Goal: Navigation & Orientation: Find specific page/section

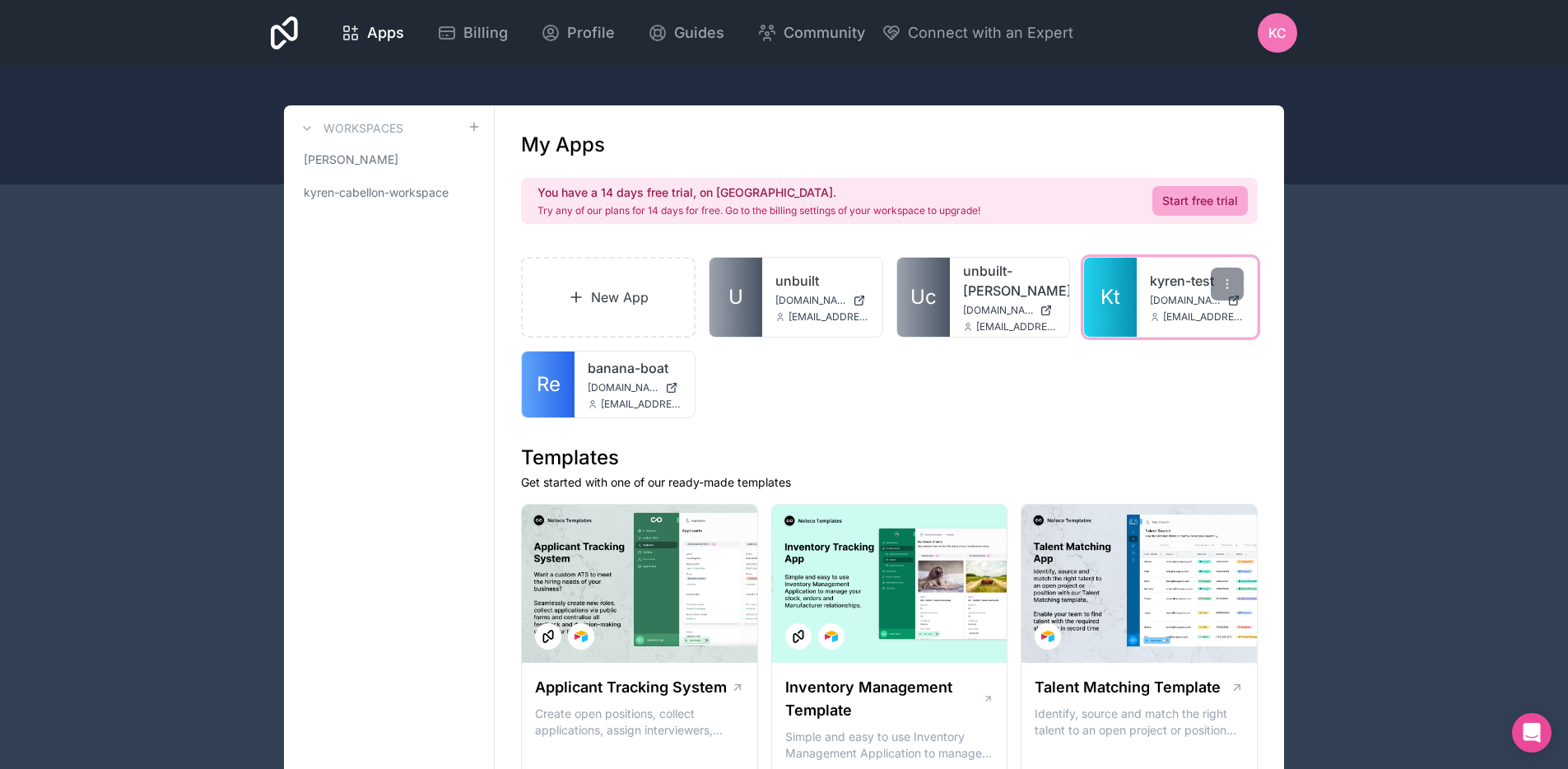
click at [1178, 311] on span "[EMAIL_ADDRESS][DOMAIN_NAME]" at bounding box center [1203, 317] width 80 height 13
click at [1207, 288] on link "kyren-test" at bounding box center [1197, 281] width 94 height 20
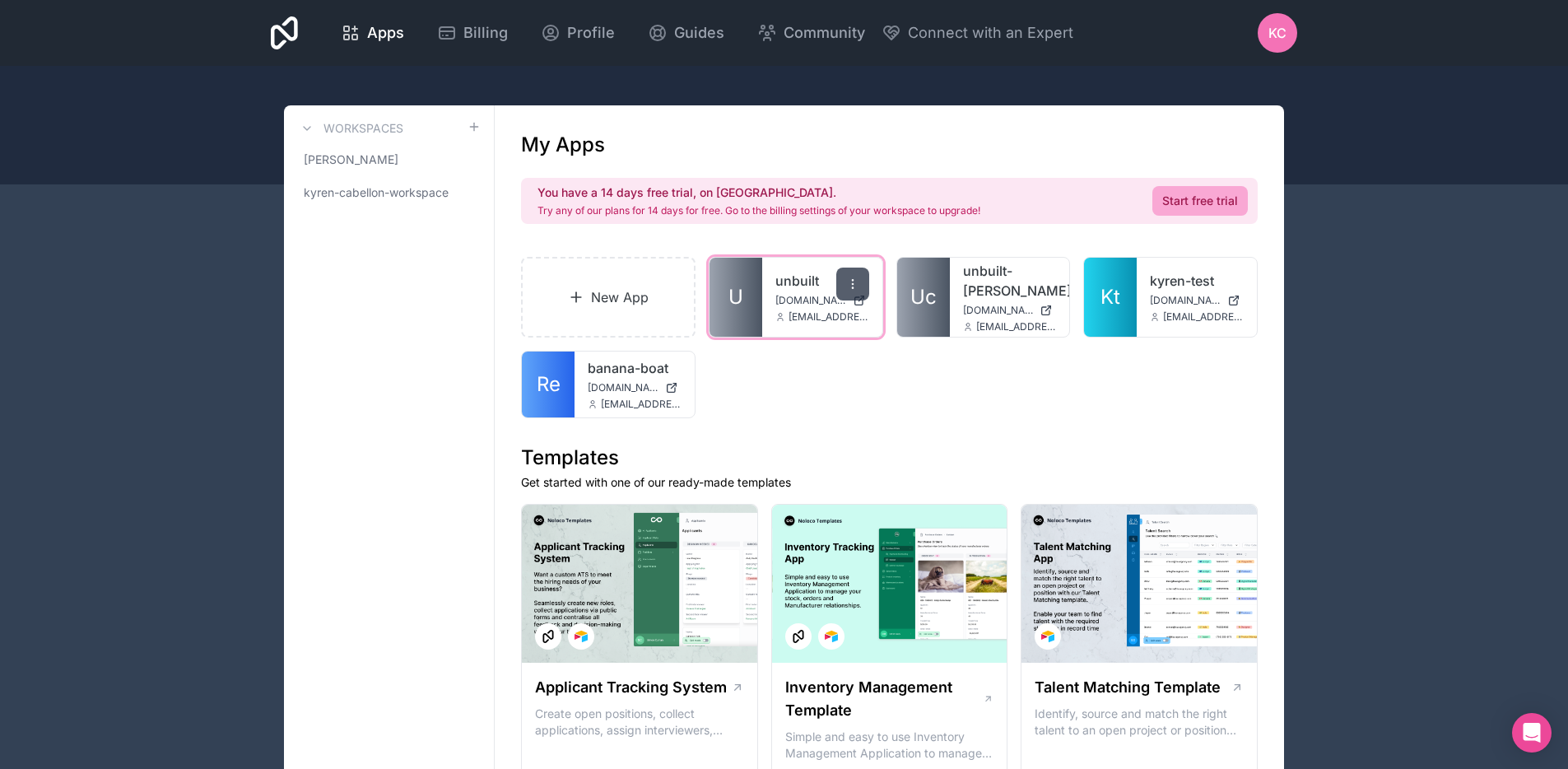
click at [856, 282] on icon at bounding box center [853, 284] width 13 height 13
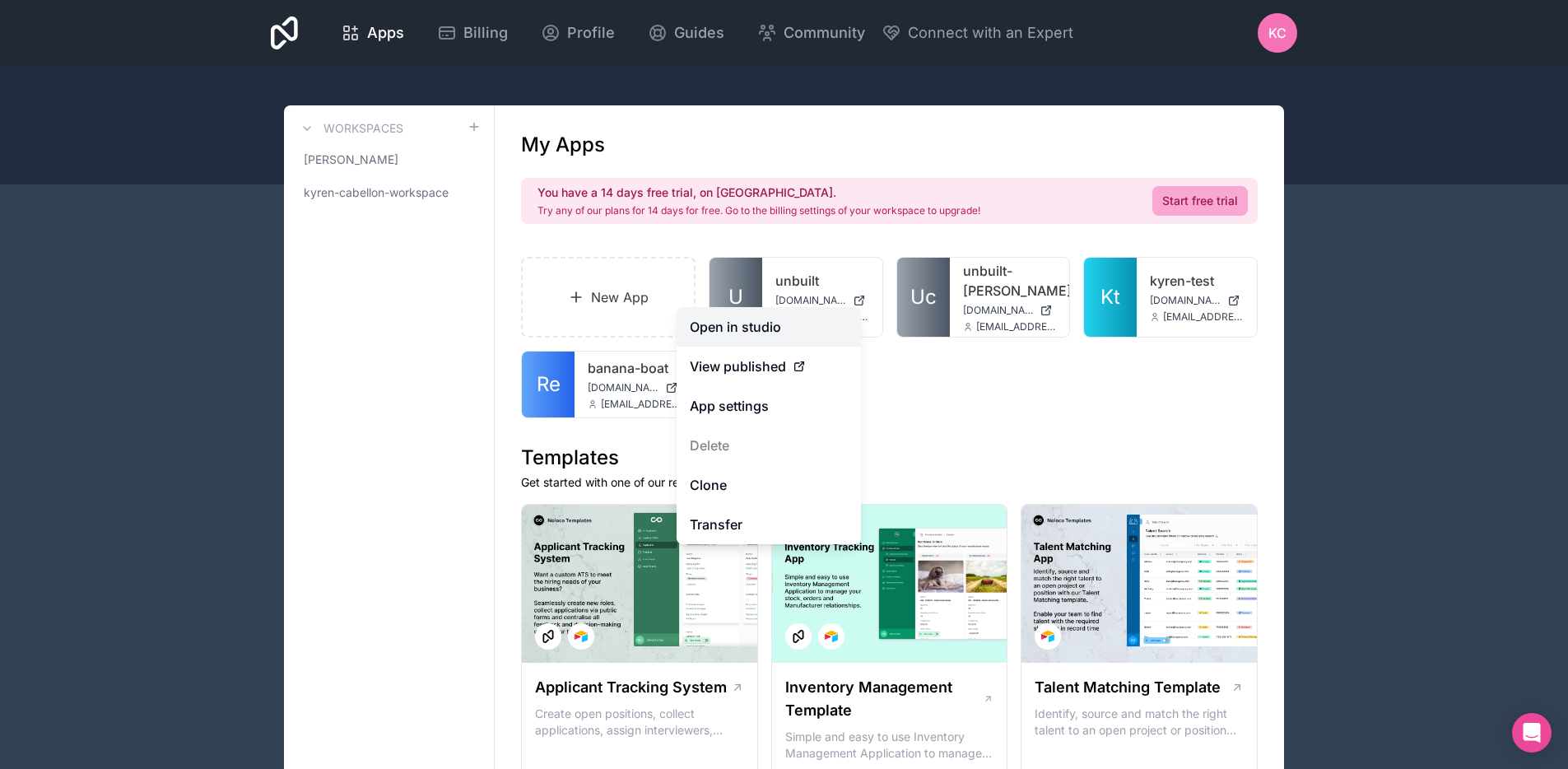
click at [781, 325] on link "Open in studio" at bounding box center [768, 326] width 184 height 40
